Goal: Browse casually

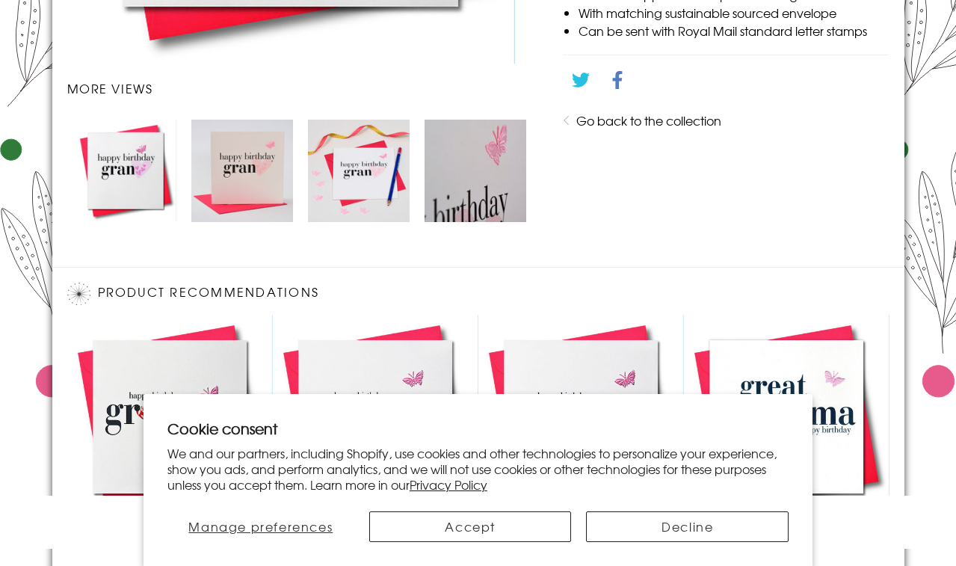
scroll to position [969, 0]
